Goal: Task Accomplishment & Management: Manage account settings

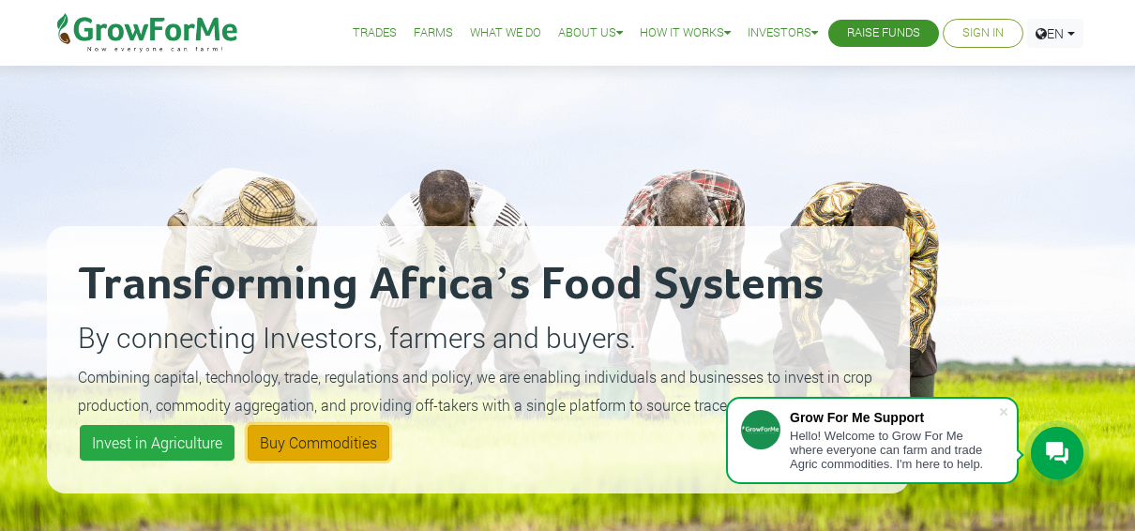
click at [339, 437] on link "Buy Commodities" at bounding box center [319, 443] width 142 height 36
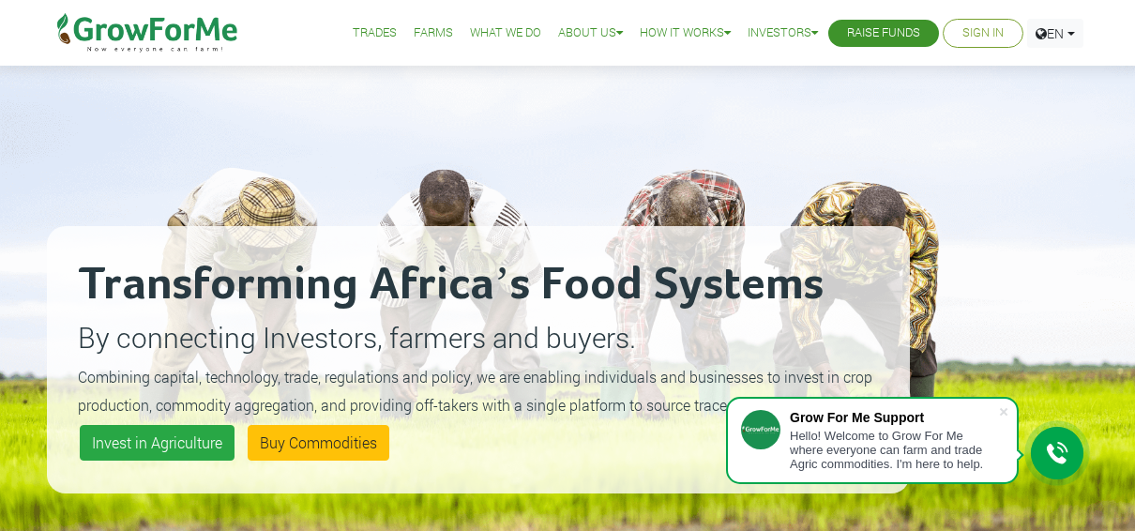
click at [987, 33] on link "Sign In" at bounding box center [982, 33] width 41 height 20
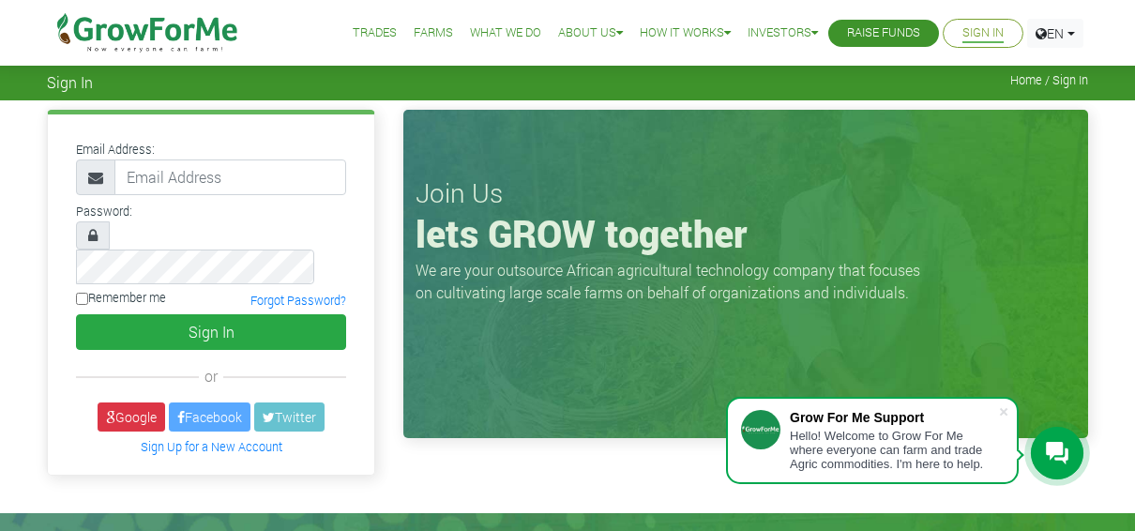
type input "nyamei517@gmail.com"
click at [137, 402] on link "Google" at bounding box center [132, 416] width 68 height 29
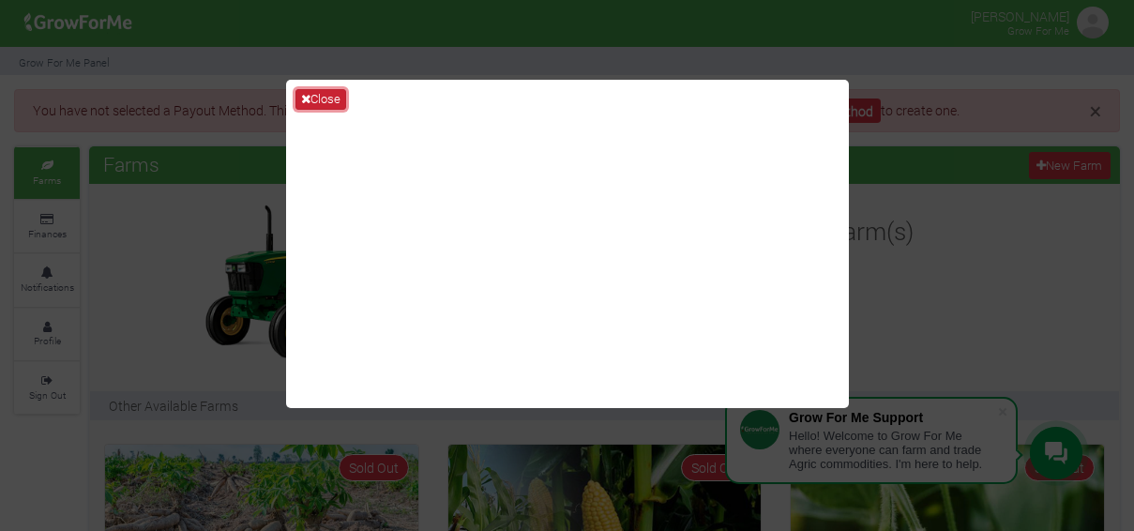
click at [320, 94] on button "Close" at bounding box center [320, 99] width 51 height 21
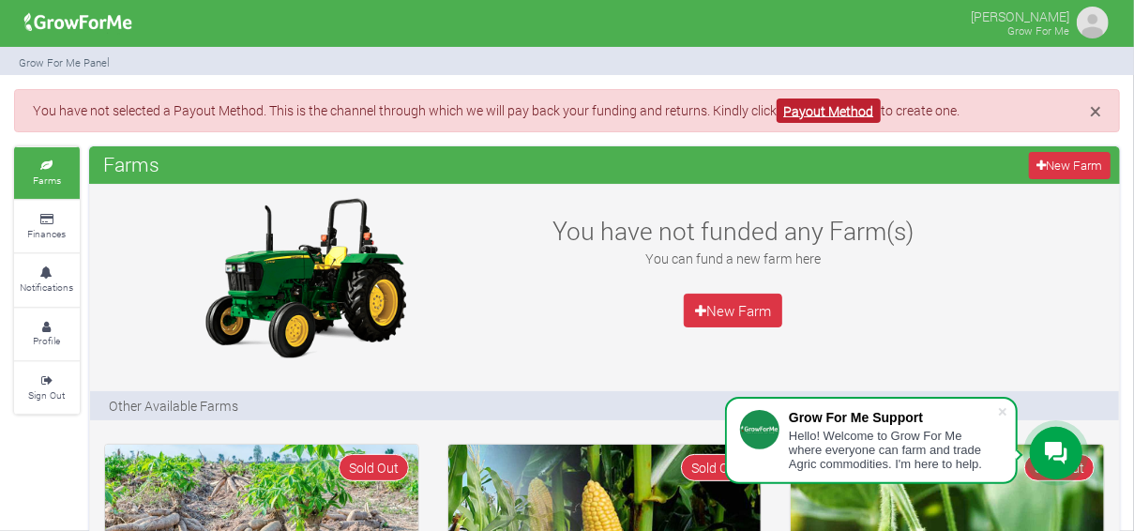
click at [846, 113] on link "Payout Method" at bounding box center [828, 110] width 104 height 25
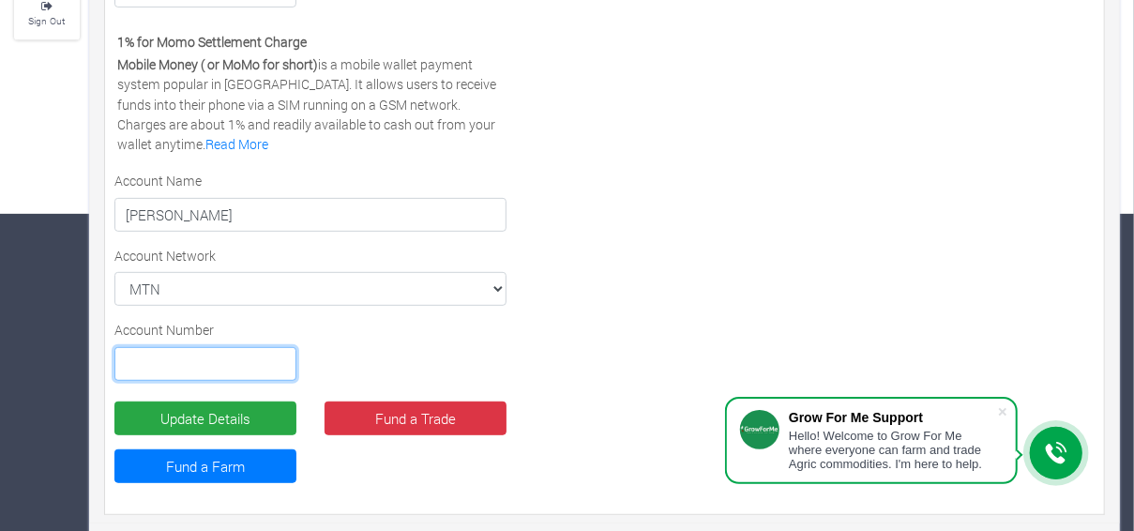
click at [255, 347] on input "text" at bounding box center [205, 364] width 182 height 34
type input "0207155372"
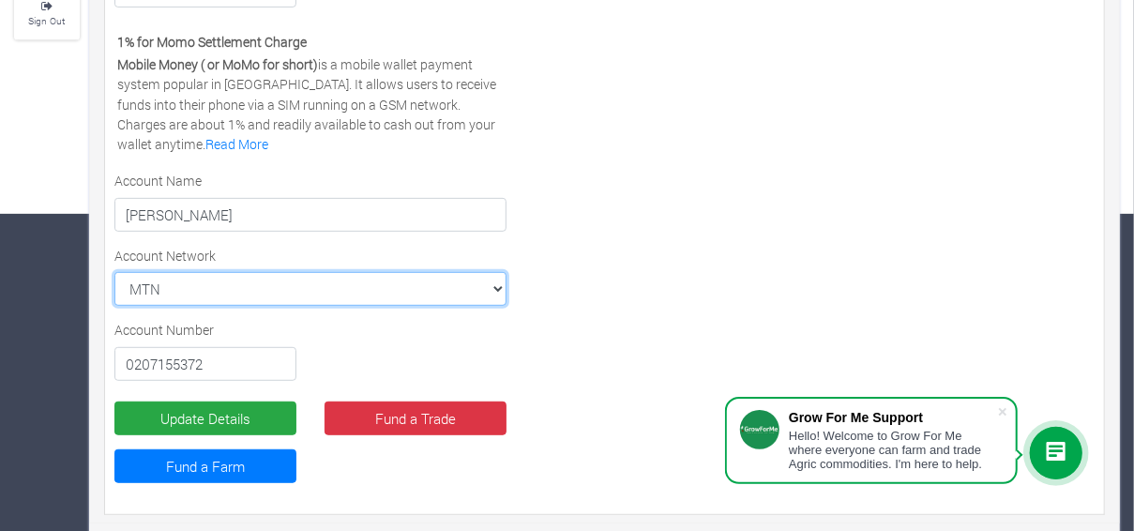
click at [284, 284] on select "MTN MTN VODAFONE AIRTEL TIGO" at bounding box center [310, 289] width 392 height 34
select select "VODAFONE"
click at [114, 272] on select "MTN MTN VODAFONE AIRTEL TIGO" at bounding box center [310, 289] width 392 height 34
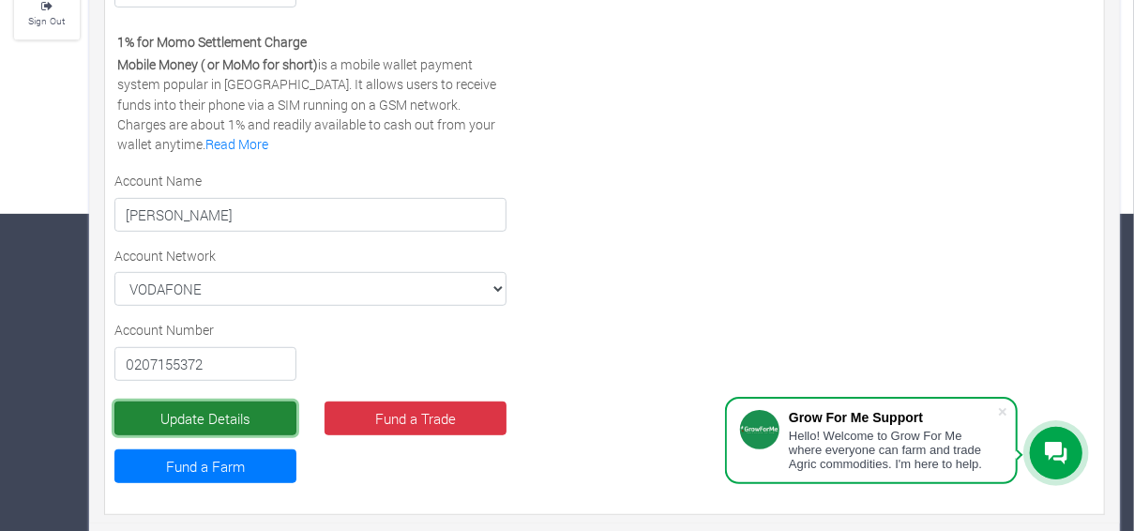
click at [246, 411] on button "Update Details" at bounding box center [205, 418] width 182 height 34
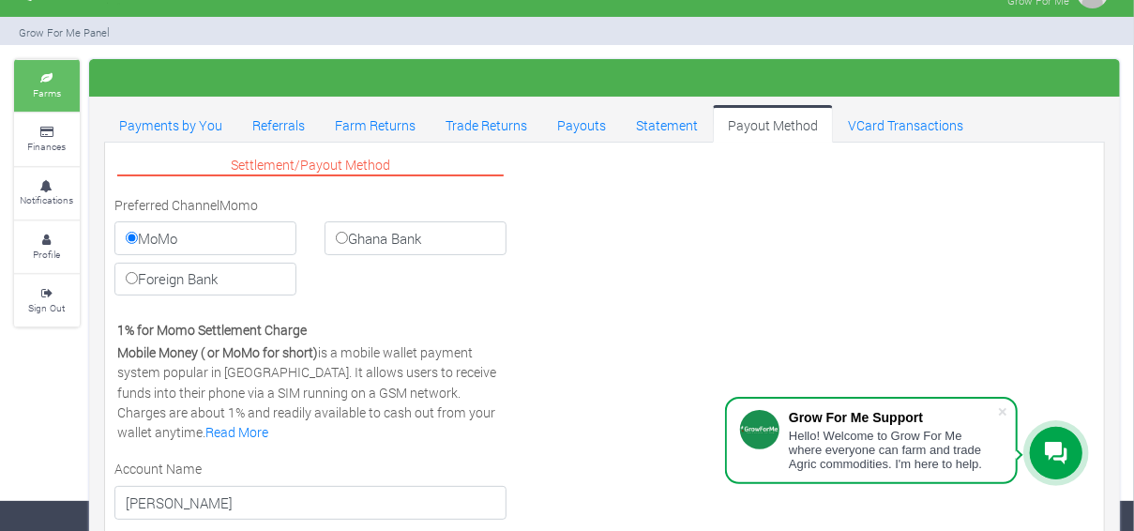
click at [53, 86] on small "Farms" at bounding box center [47, 92] width 28 height 13
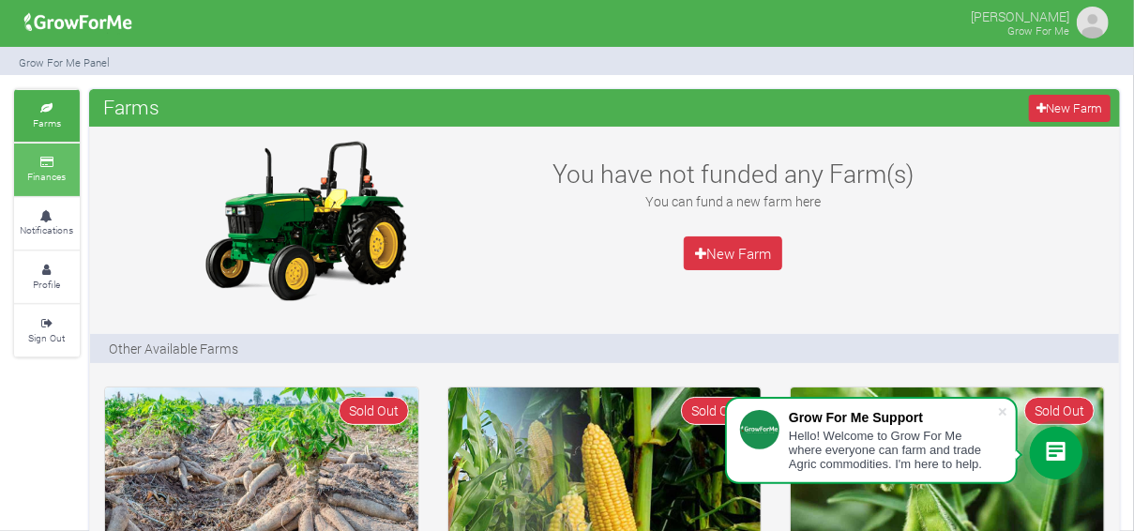
click at [52, 167] on link "Finances" at bounding box center [47, 169] width 66 height 52
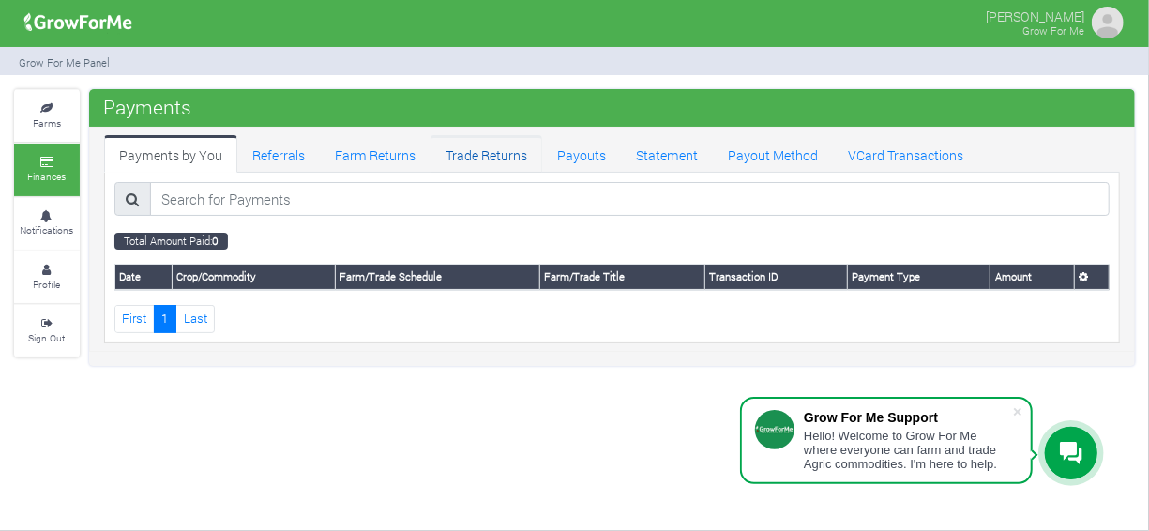
drag, startPoint x: 0, startPoint y: 0, endPoint x: 490, endPoint y: 154, distance: 514.0
click at [490, 154] on link "Trade Returns" at bounding box center [486, 154] width 112 height 38
